Goal: Use online tool/utility: Utilize a website feature to perform a specific function

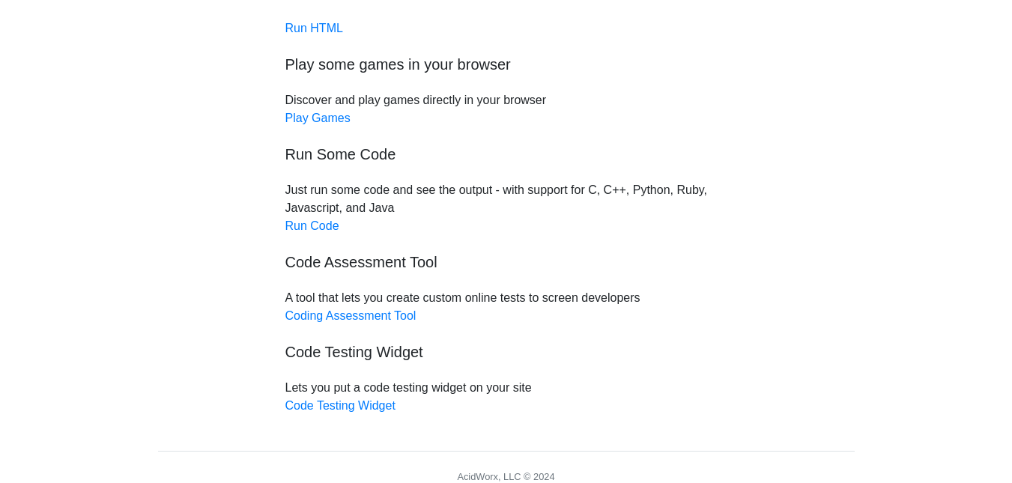
scroll to position [140, 0]
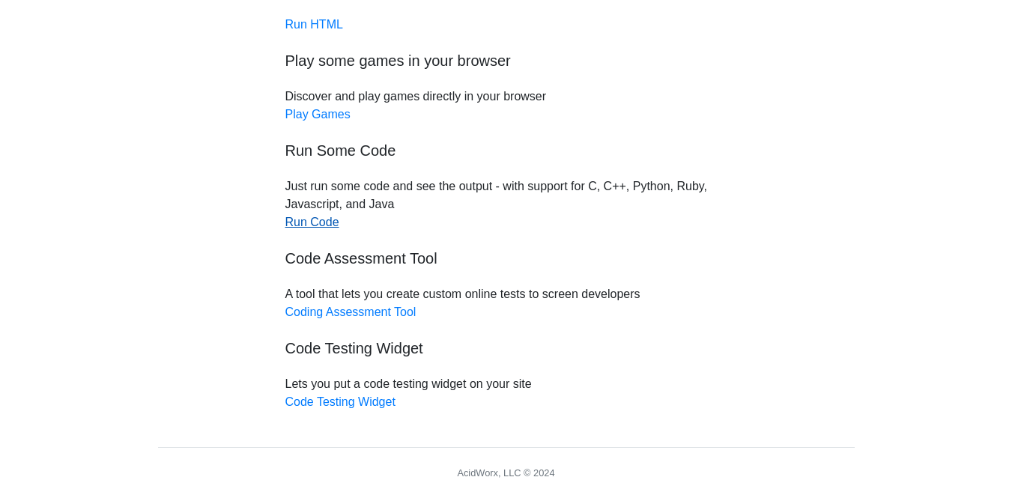
click at [315, 223] on link "Run Code" at bounding box center [312, 222] width 54 height 13
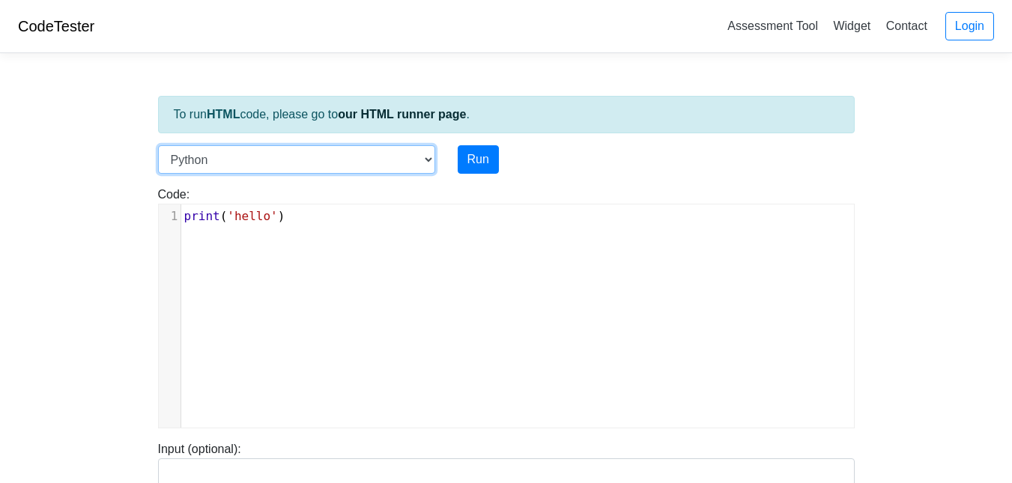
click at [261, 147] on select "C C++ Go Java Javascript Python Ruby" at bounding box center [296, 159] width 277 height 28
select select "java"
click at [158, 145] on select "C C++ Go Java Javascript Python Ruby" at bounding box center [296, 159] width 277 height 28
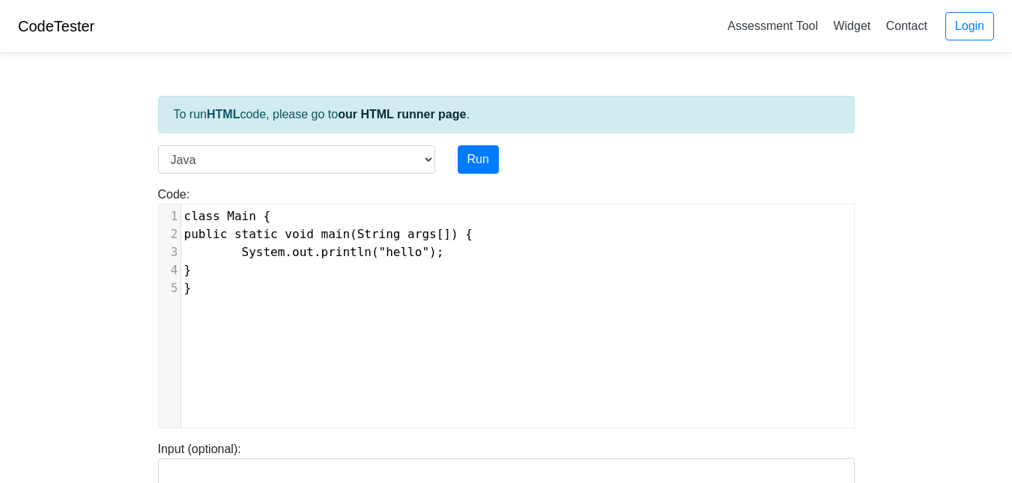
scroll to position [6, 0]
drag, startPoint x: 291, startPoint y: 268, endPoint x: 231, endPoint y: 261, distance: 61.0
click at [231, 261] on pre "}" at bounding box center [523, 270] width 684 height 18
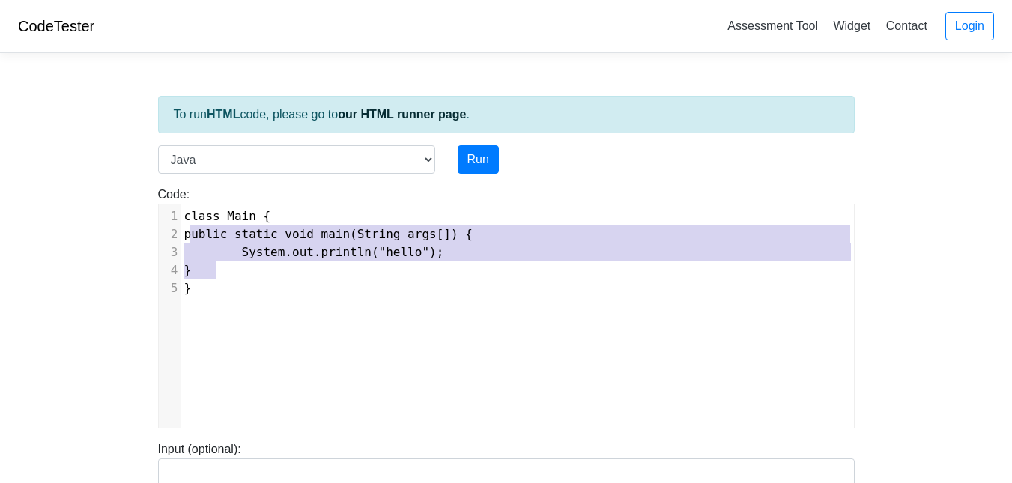
type textarea "class Main { public static void main(String args[]) { System.out.println("hello…"
drag, startPoint x: 222, startPoint y: 273, endPoint x: 175, endPoint y: 214, distance: 75.7
click at [181, 214] on div "1 class Main { 2 public static void main(String args[]) { 3 System.out.println(…" at bounding box center [523, 252] width 684 height 90
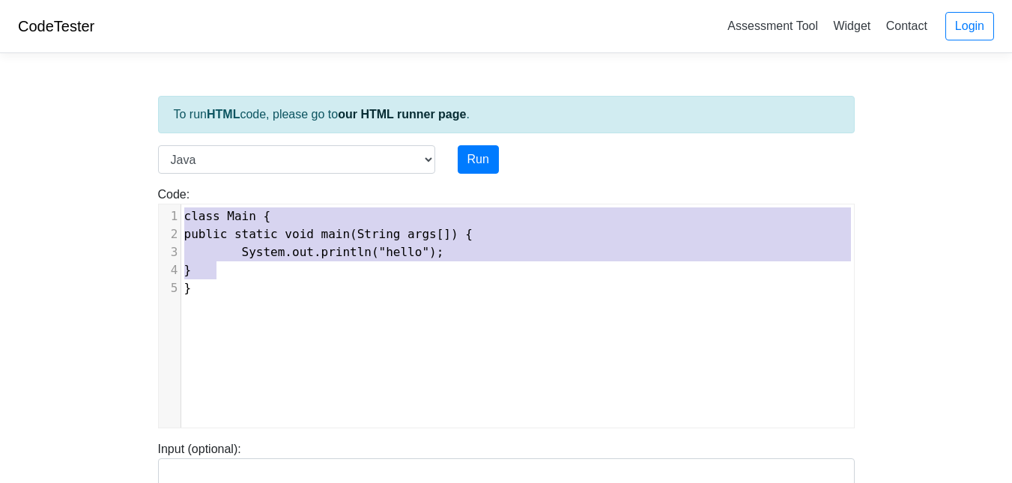
click at [223, 277] on pre "}" at bounding box center [523, 270] width 684 height 18
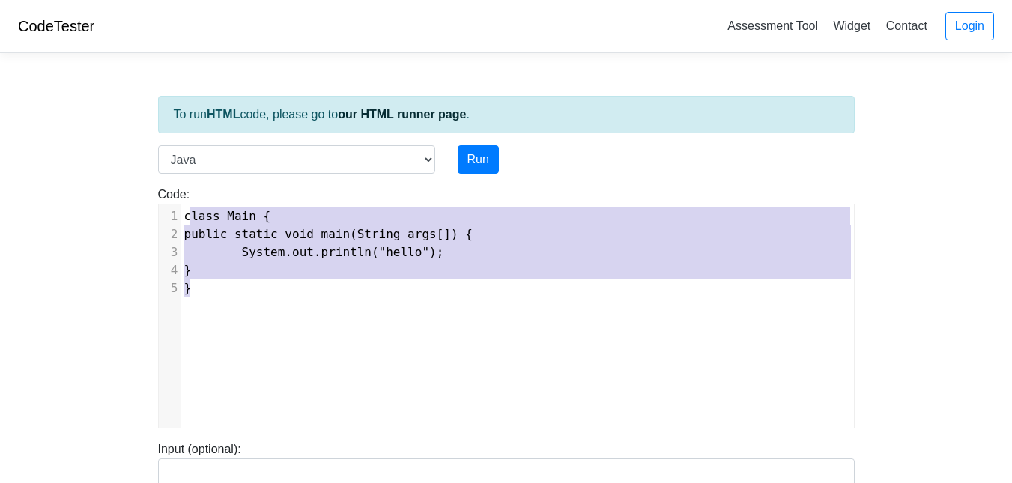
type textarea "class Main { public static void main(String args[]) { System.out.println("hello…"
drag, startPoint x: 224, startPoint y: 294, endPoint x: 180, endPoint y: 218, distance: 87.9
click at [180, 218] on div "x 1 class Main { 2 public static void main(String args[]) { 3 System.out.printl…" at bounding box center [517, 327] width 717 height 246
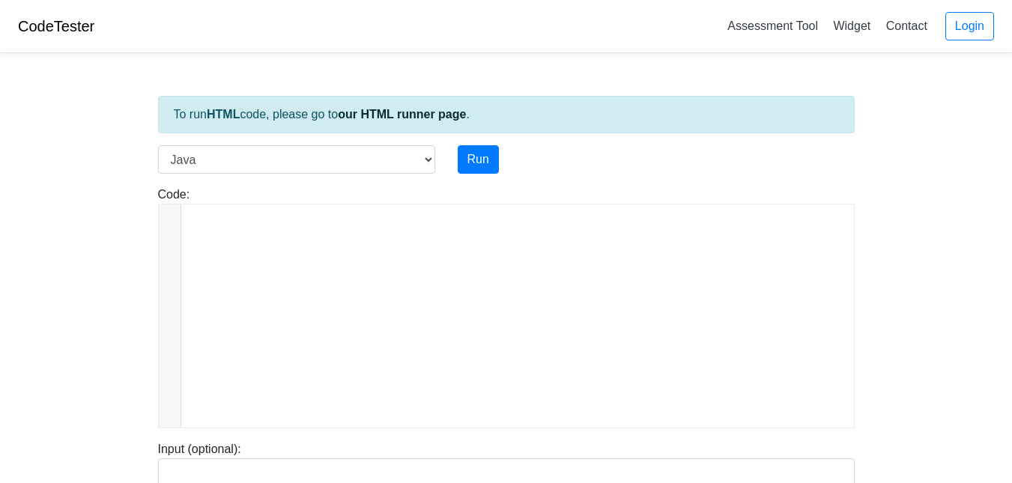
scroll to position [987, 0]
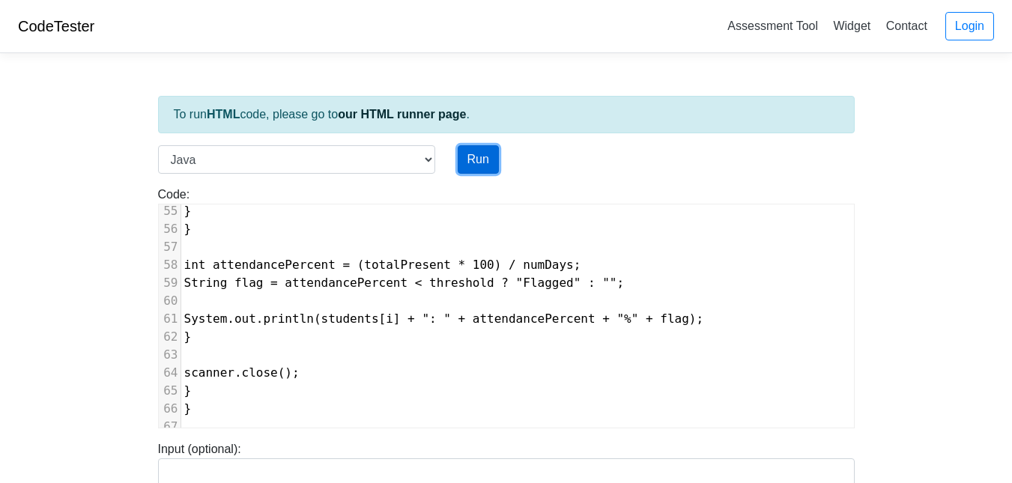
click at [468, 157] on button "Run" at bounding box center [478, 159] width 41 height 28
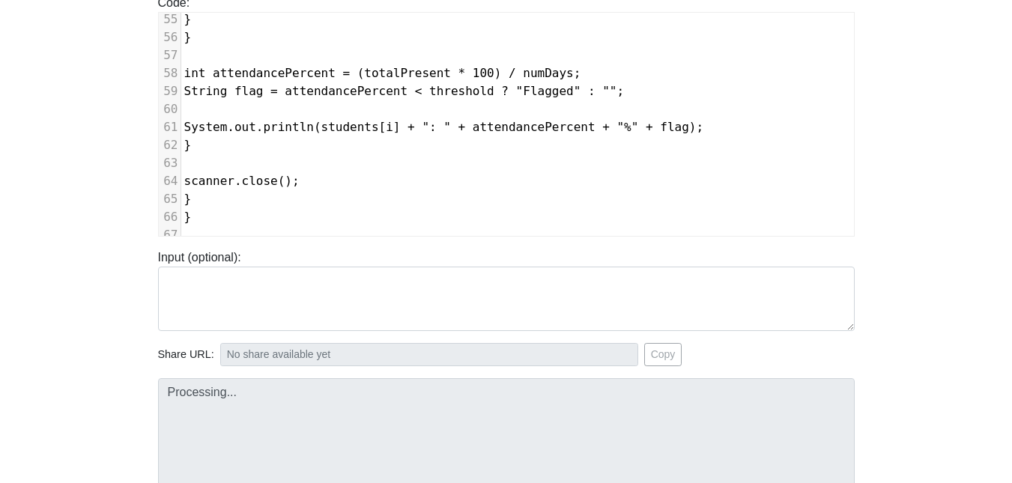
type input "[URL][DOMAIN_NAME]"
type textarea "Submission status: Compilation Error Compile Output: Main.java:3: error: class …"
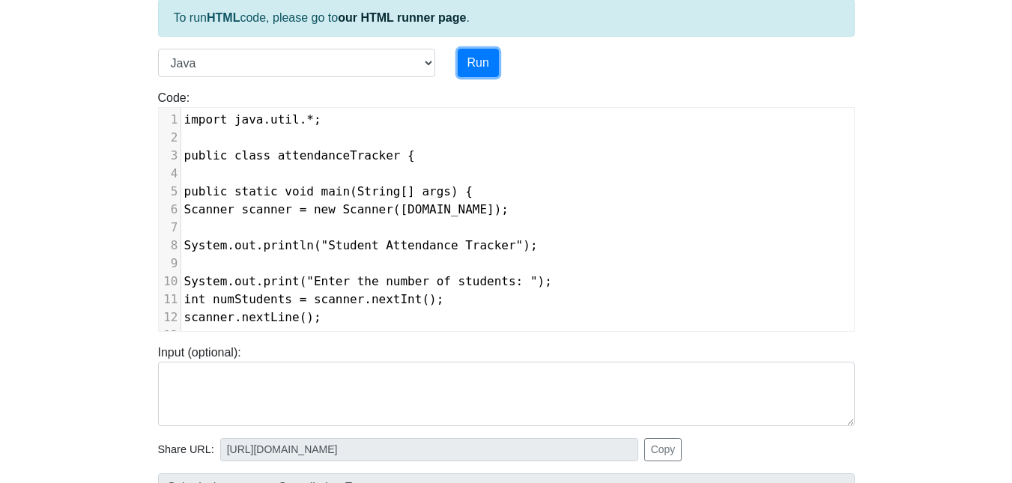
scroll to position [0, 0]
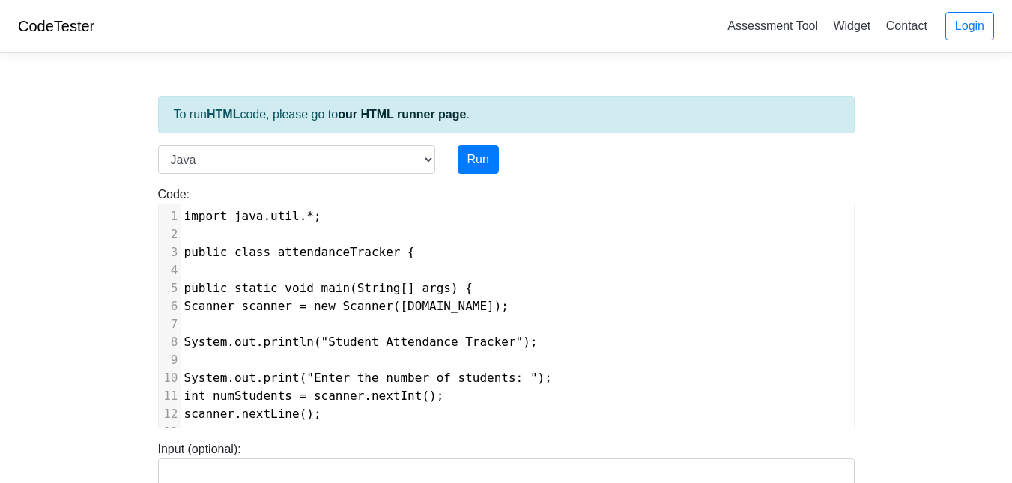
click at [294, 256] on span "public class attendanceTracker {" at bounding box center [299, 252] width 231 height 14
type textarea "Main"
click at [464, 166] on button "Run" at bounding box center [478, 159] width 41 height 28
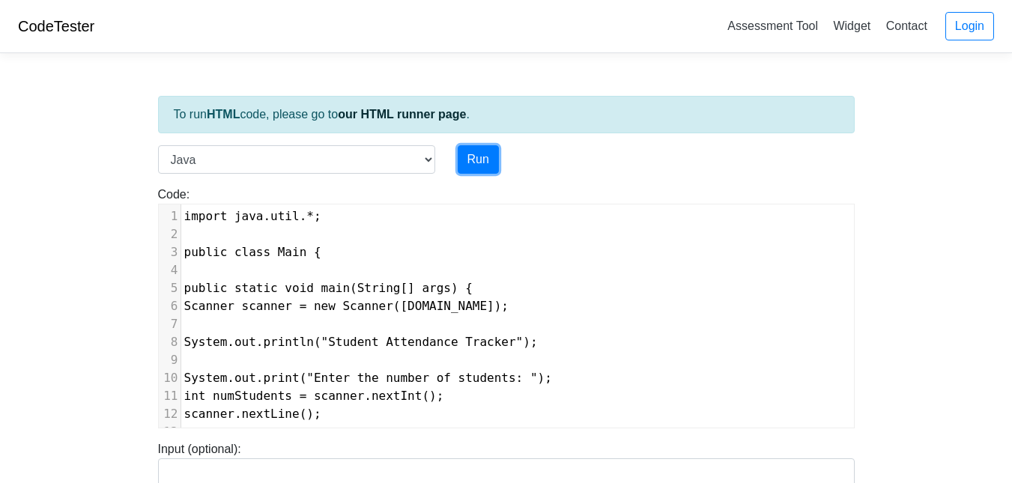
type input "[URL][DOMAIN_NAME]"
type textarea "Submission status: Runtime Error (NZEC) Stdout: Student Attendance Tracker Ente…"
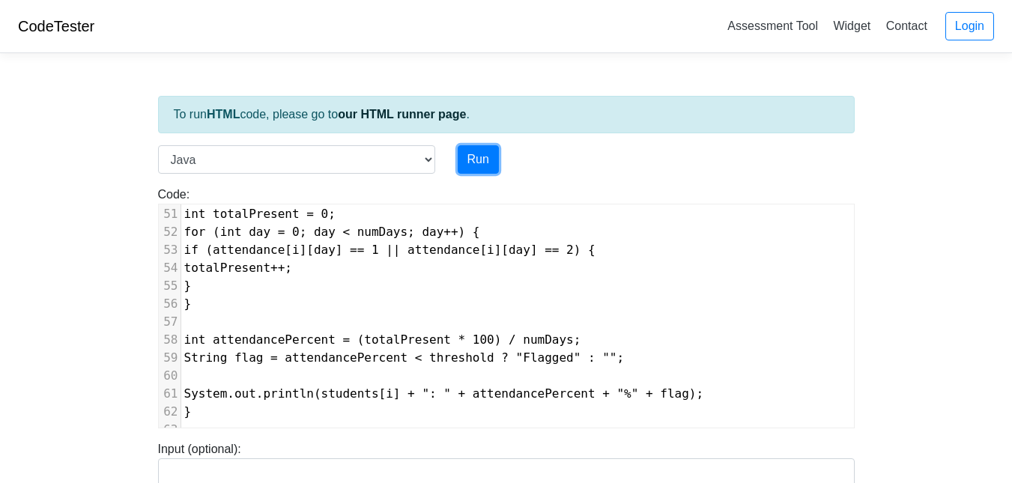
scroll to position [0, 0]
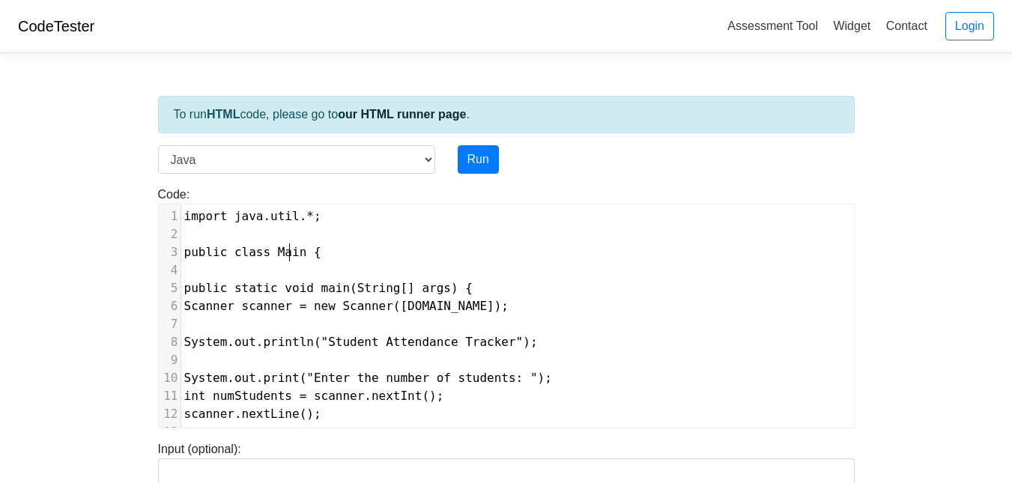
click at [288, 249] on span "public class Main {" at bounding box center [252, 252] width 137 height 14
type textarea "main"
click at [476, 151] on button "Run" at bounding box center [478, 159] width 41 height 28
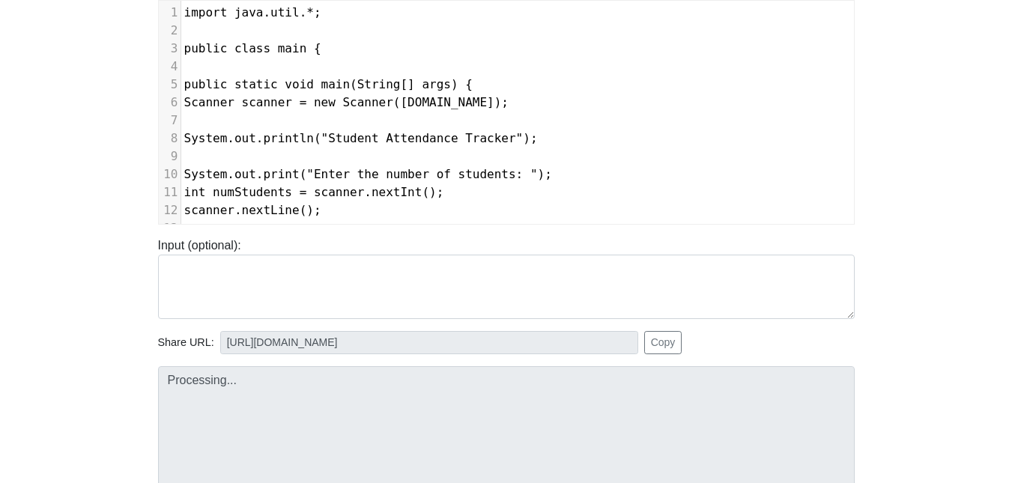
type input "[URL][DOMAIN_NAME]"
type textarea "Submission status: Compilation Error Compile Output: Main.java:3: error: class …"
